Goal: Check status: Check status

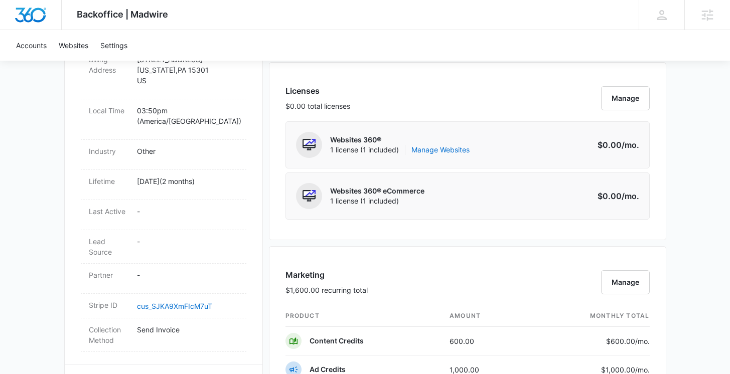
scroll to position [408, 0]
